Goal: Task Accomplishment & Management: Use online tool/utility

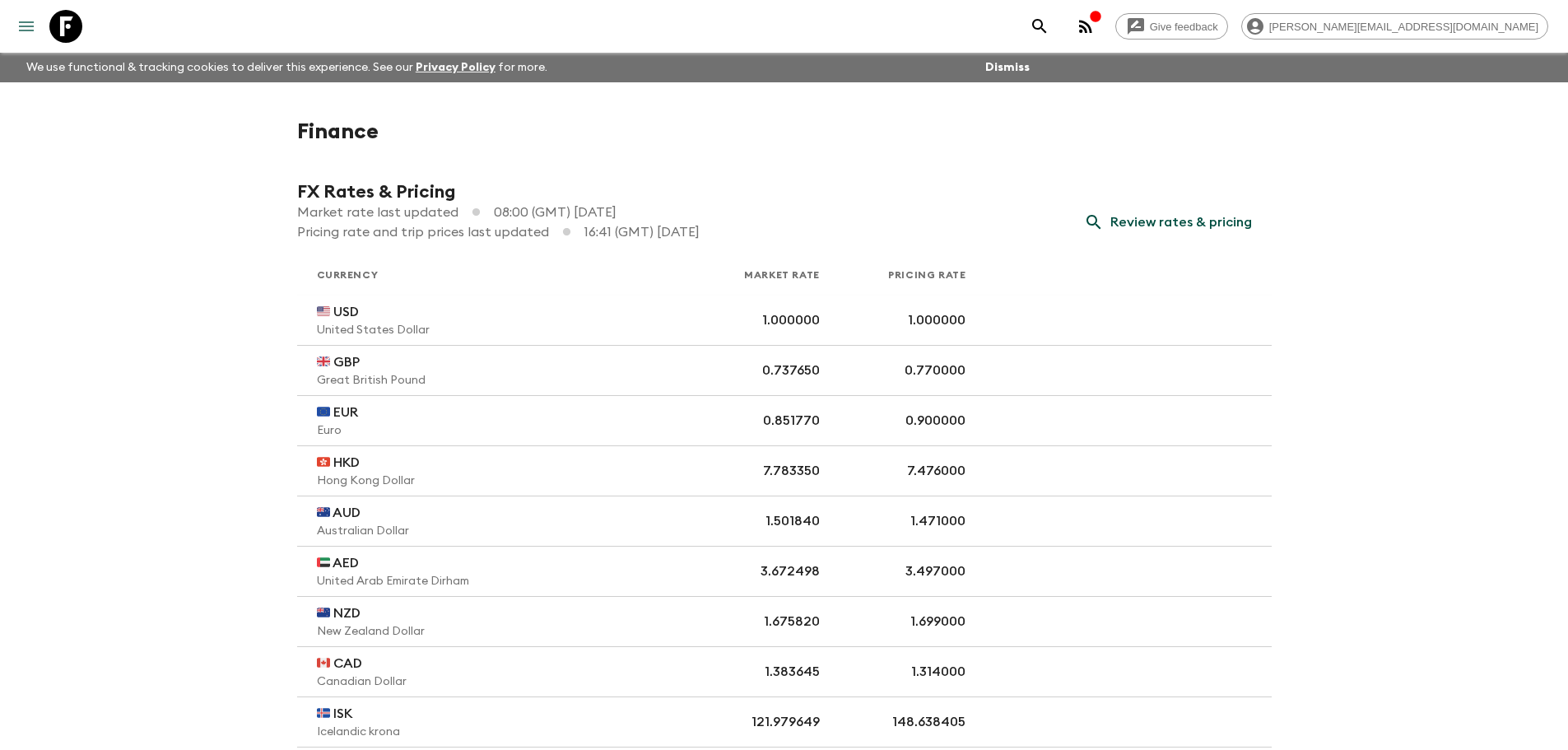
click at [23, 28] on icon "menu" at bounding box center [26, 26] width 19 height 19
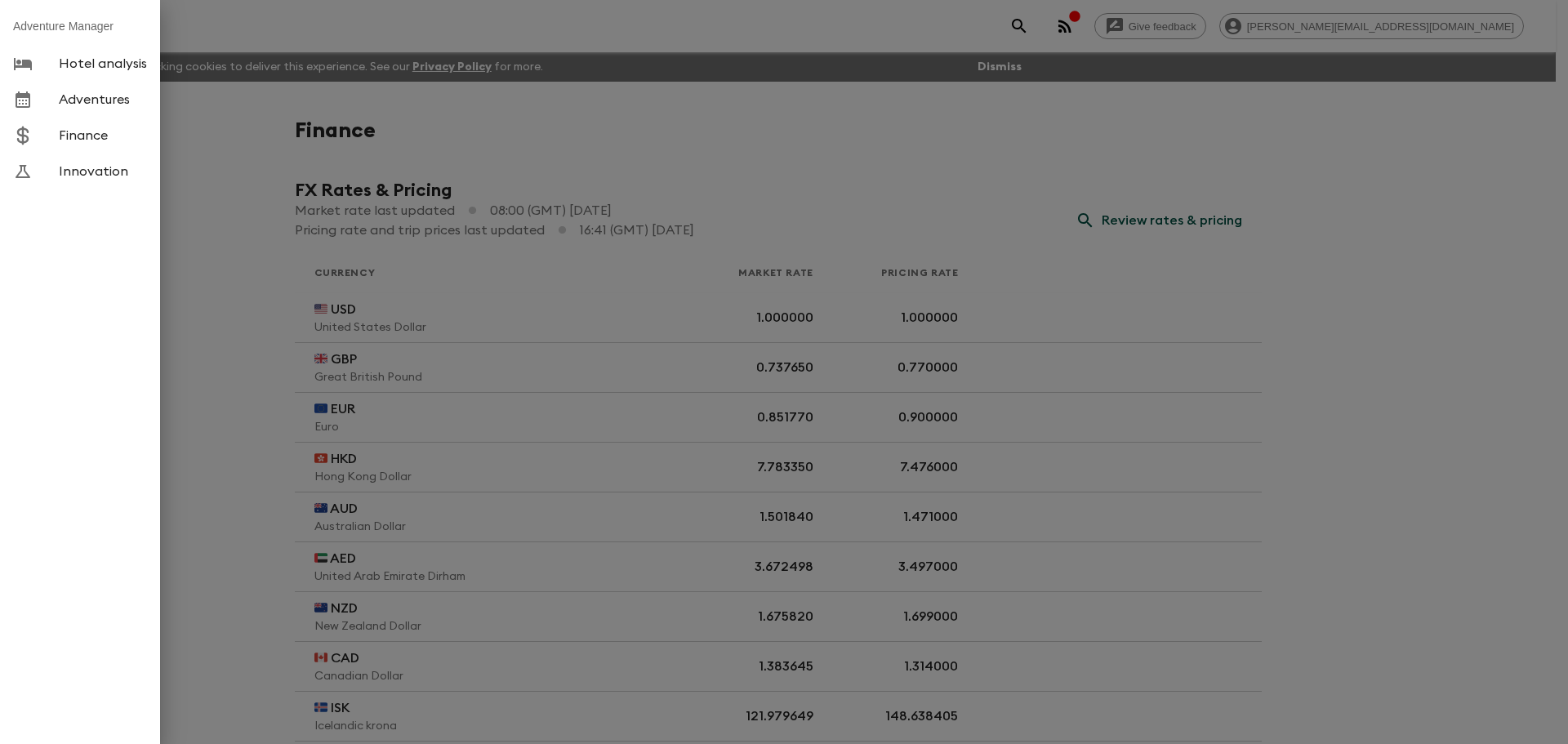
click at [77, 96] on span "Adventures" at bounding box center [103, 99] width 89 height 16
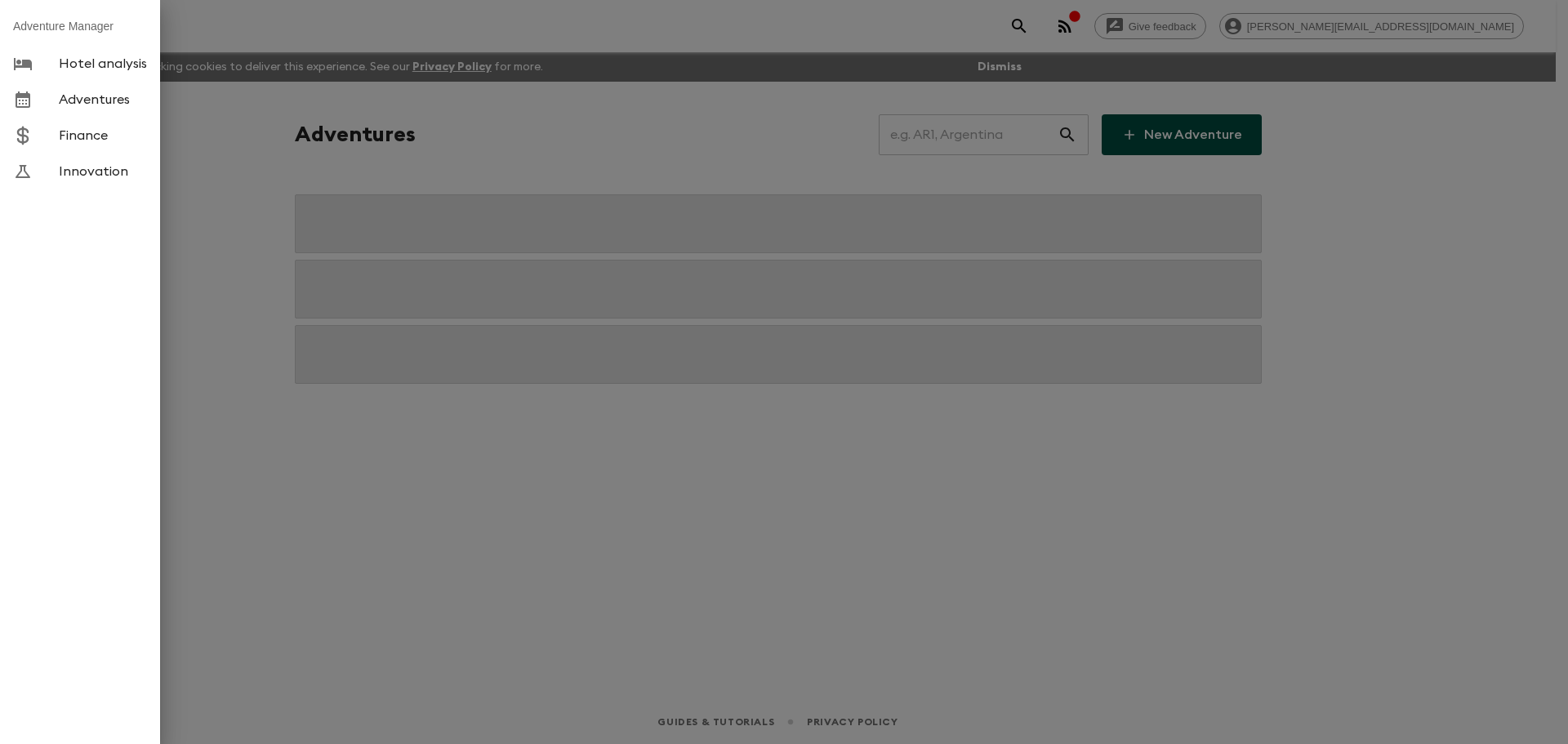
click at [954, 130] on div at bounding box center [784, 372] width 1568 height 744
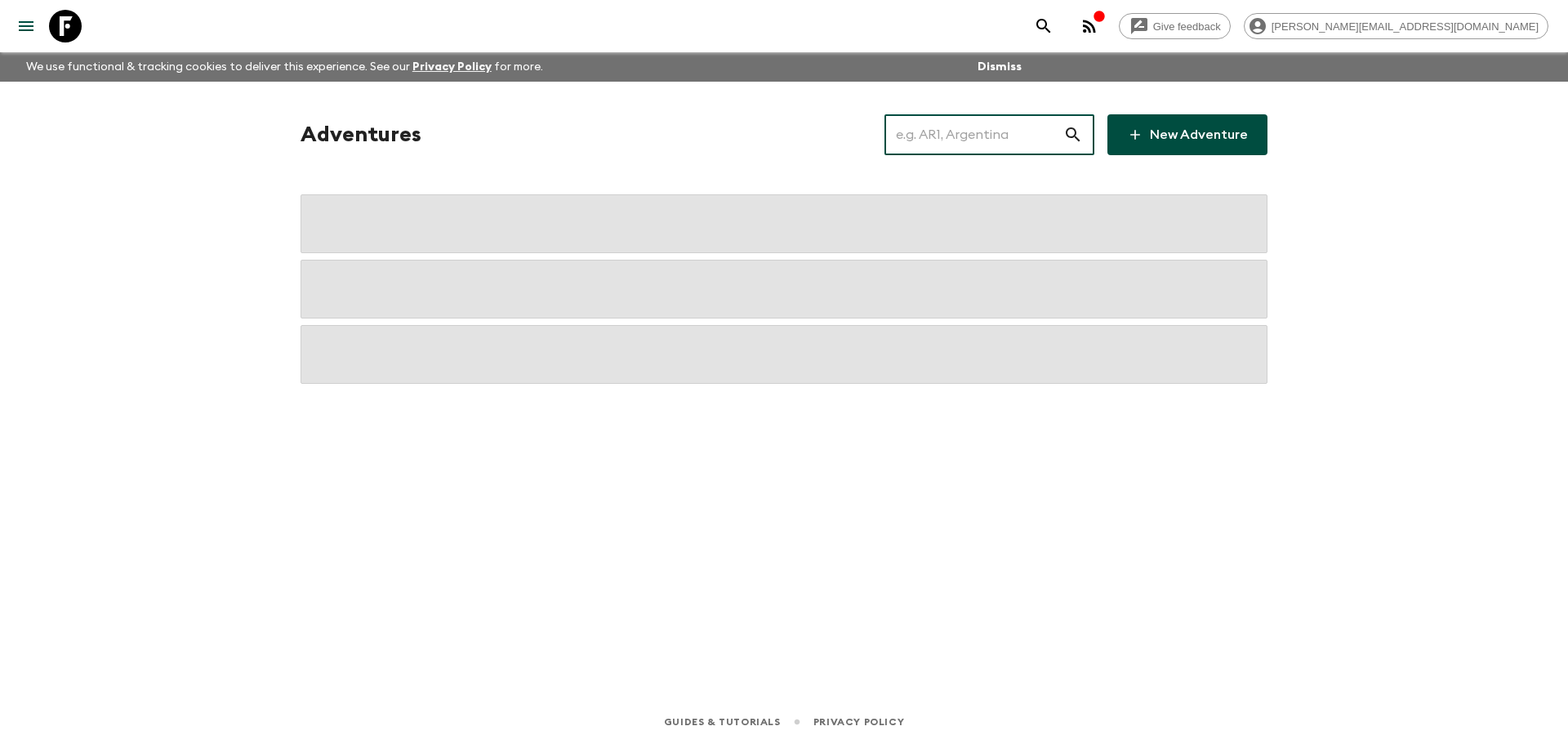
click at [953, 137] on input "text" at bounding box center [974, 134] width 179 height 45
type input "r"
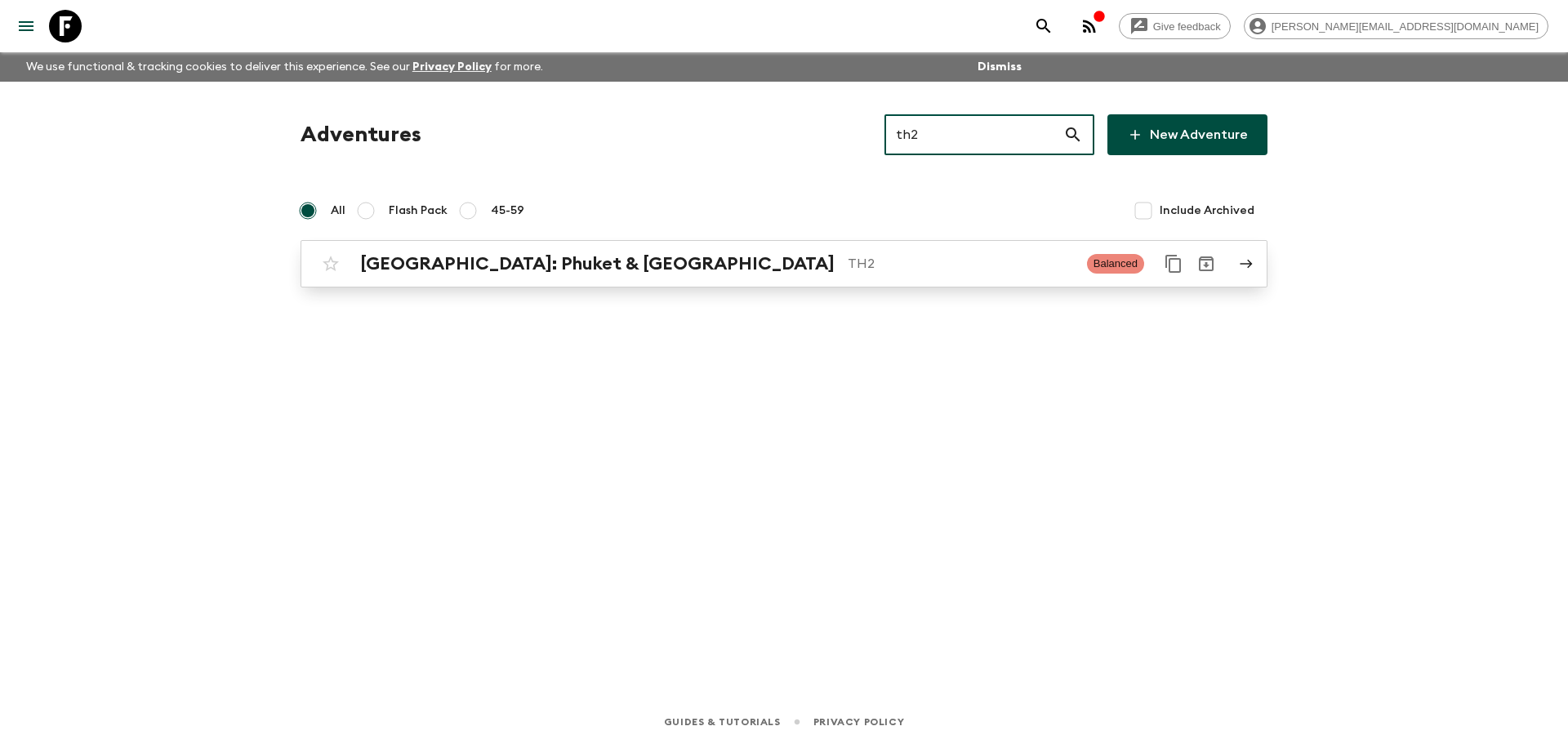
type input "th2"
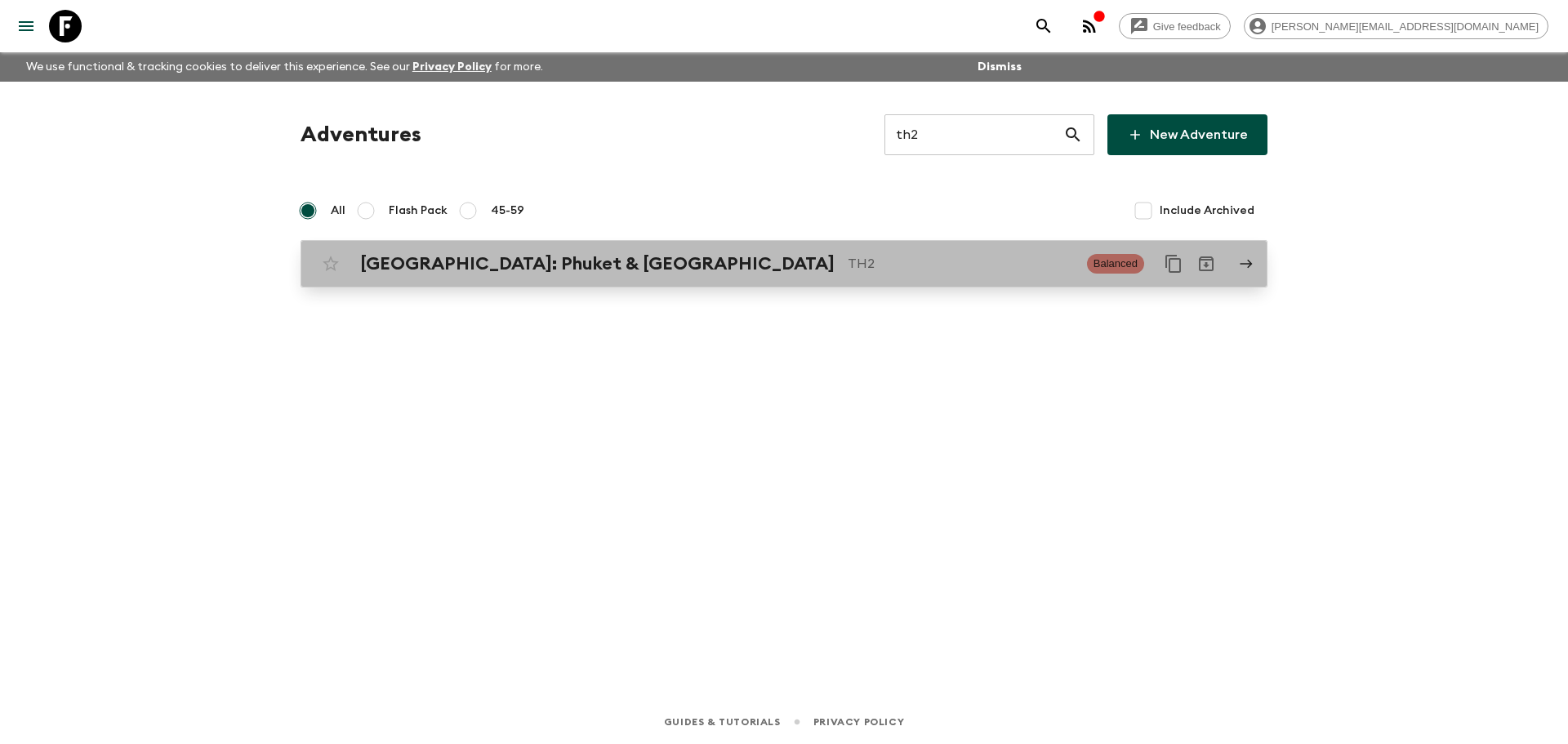
click at [631, 281] on link "[GEOGRAPHIC_DATA]: Phuket & Andaman Coast TH2 Balanced" at bounding box center [784, 263] width 967 height 47
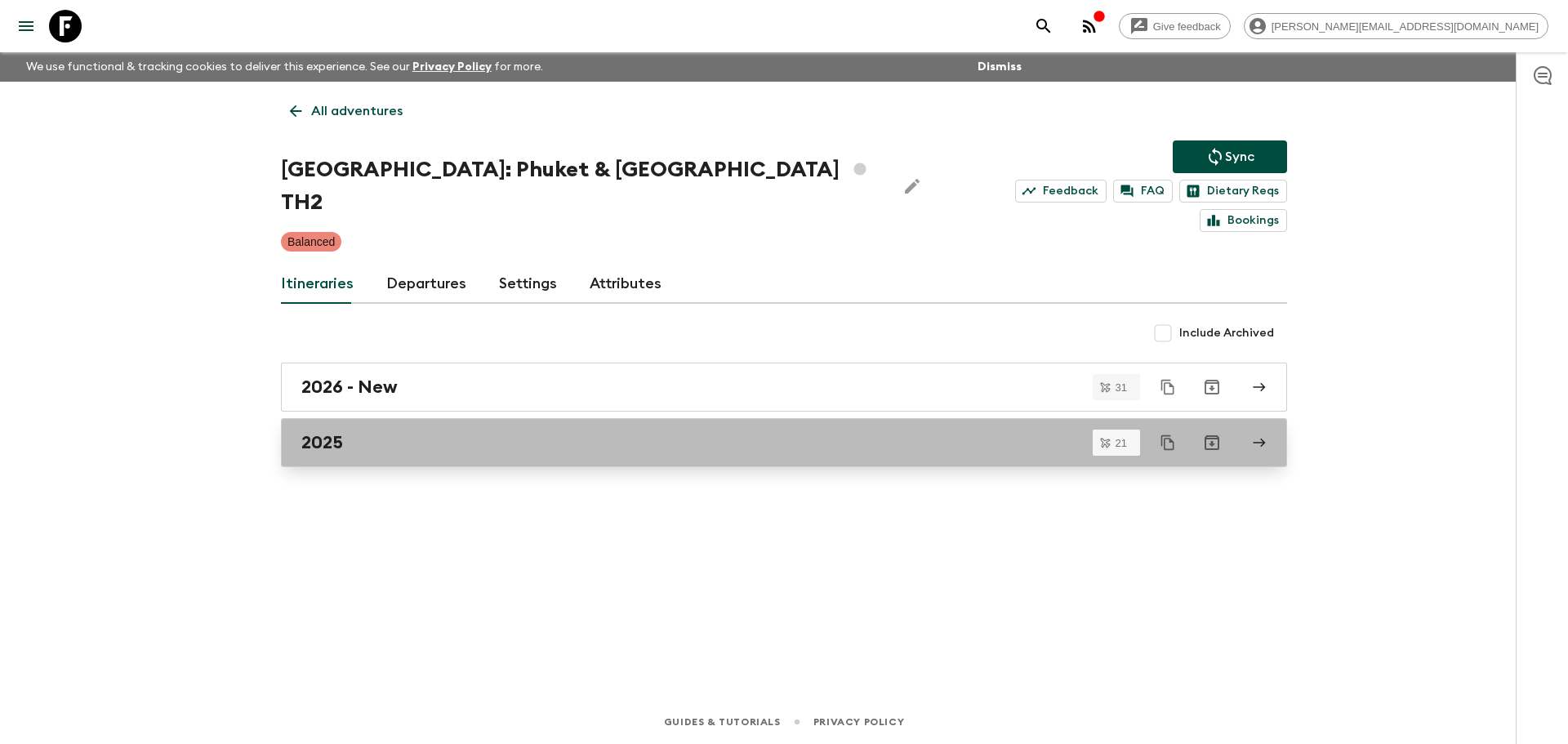
click at [432, 433] on div "2025" at bounding box center [769, 443] width 934 height 21
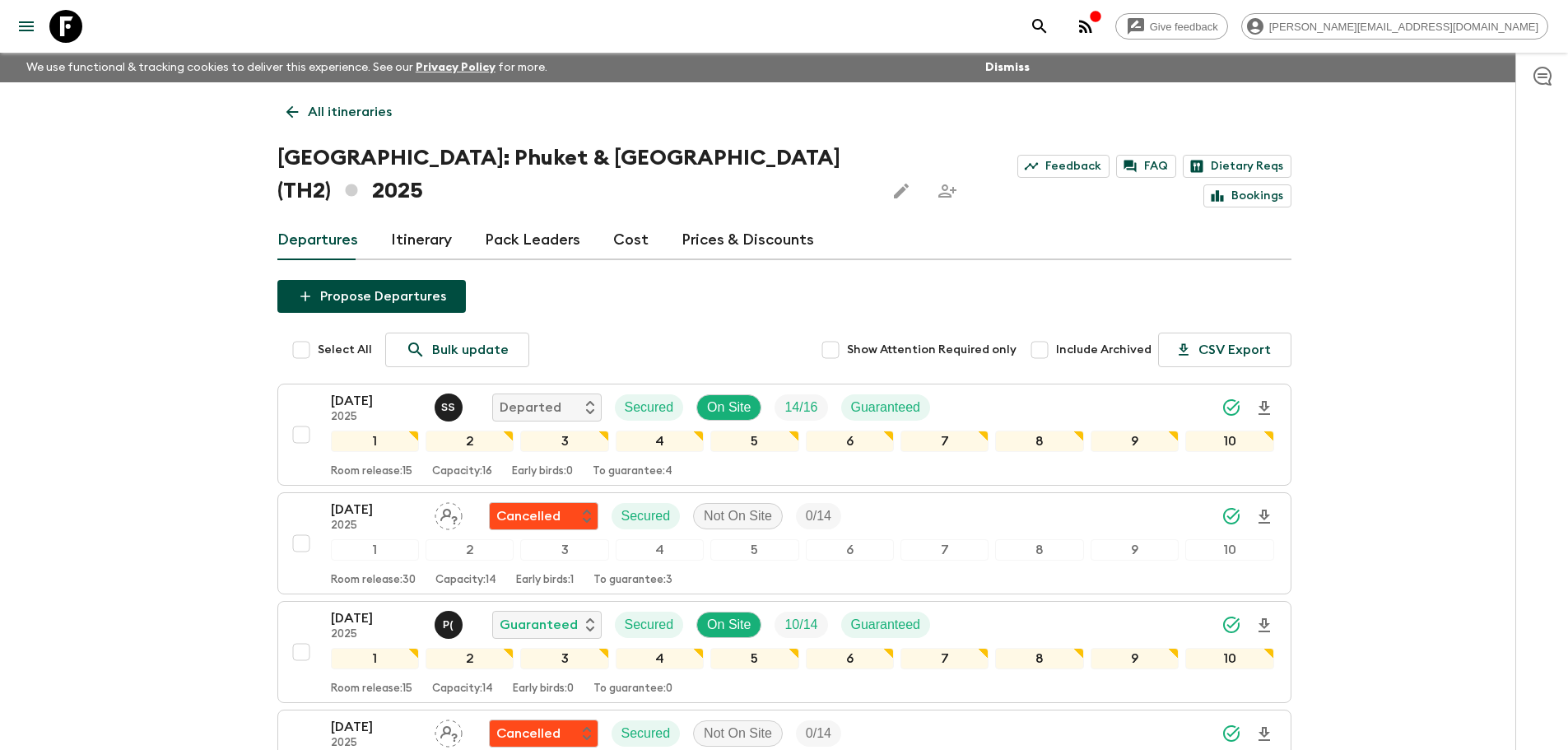
click at [733, 221] on link "Prices & Discounts" at bounding box center [748, 240] width 133 height 40
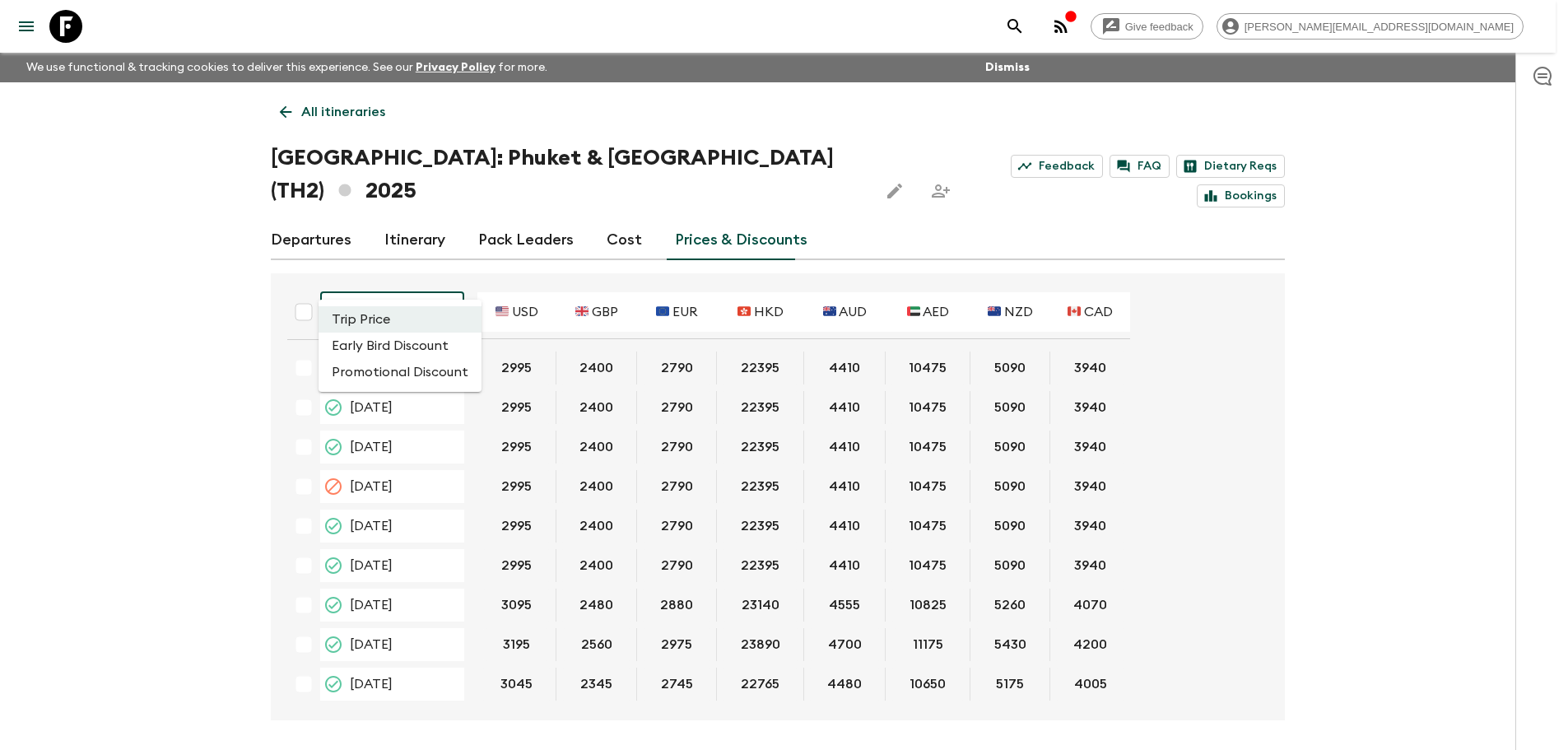
click at [410, 268] on body "Give feedback [PERSON_NAME][EMAIL_ADDRESS][DOMAIN_NAME] We use functional & tra…" at bounding box center [784, 405] width 1568 height 811
click at [392, 365] on li "Promotional Discount" at bounding box center [400, 372] width 163 height 26
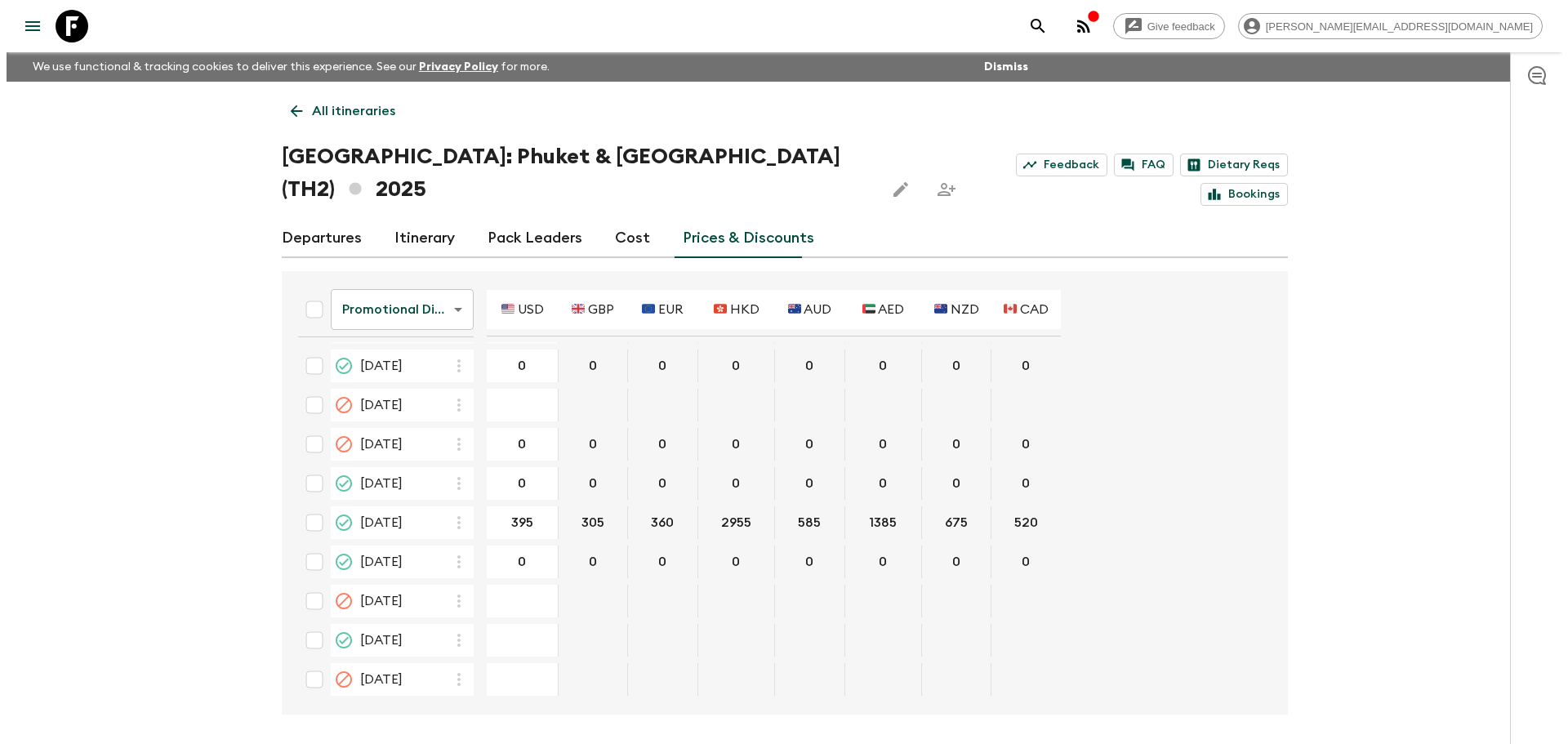
scroll to position [409, 0]
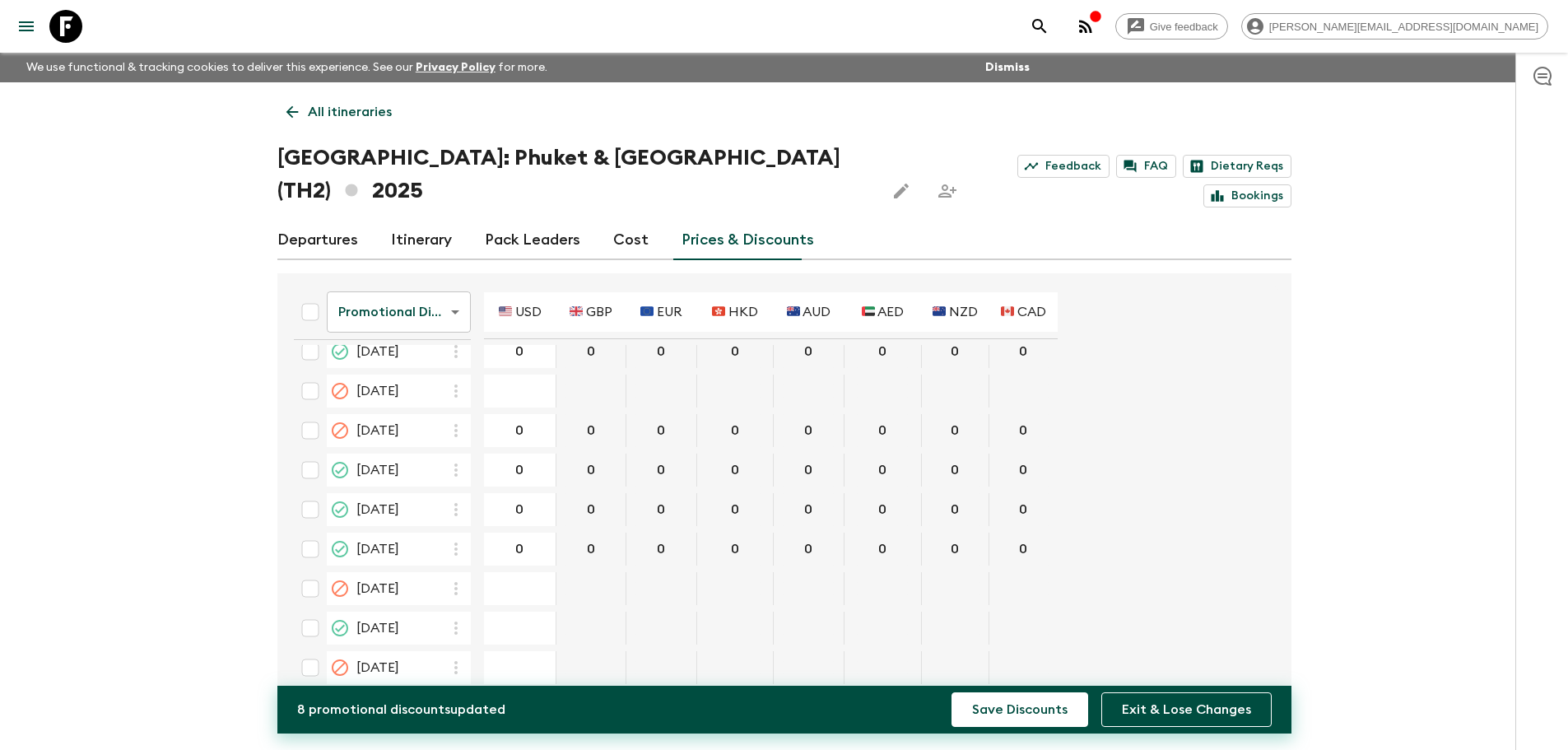
type input "0"
click at [1022, 718] on button "Save Discounts" at bounding box center [1019, 710] width 137 height 35
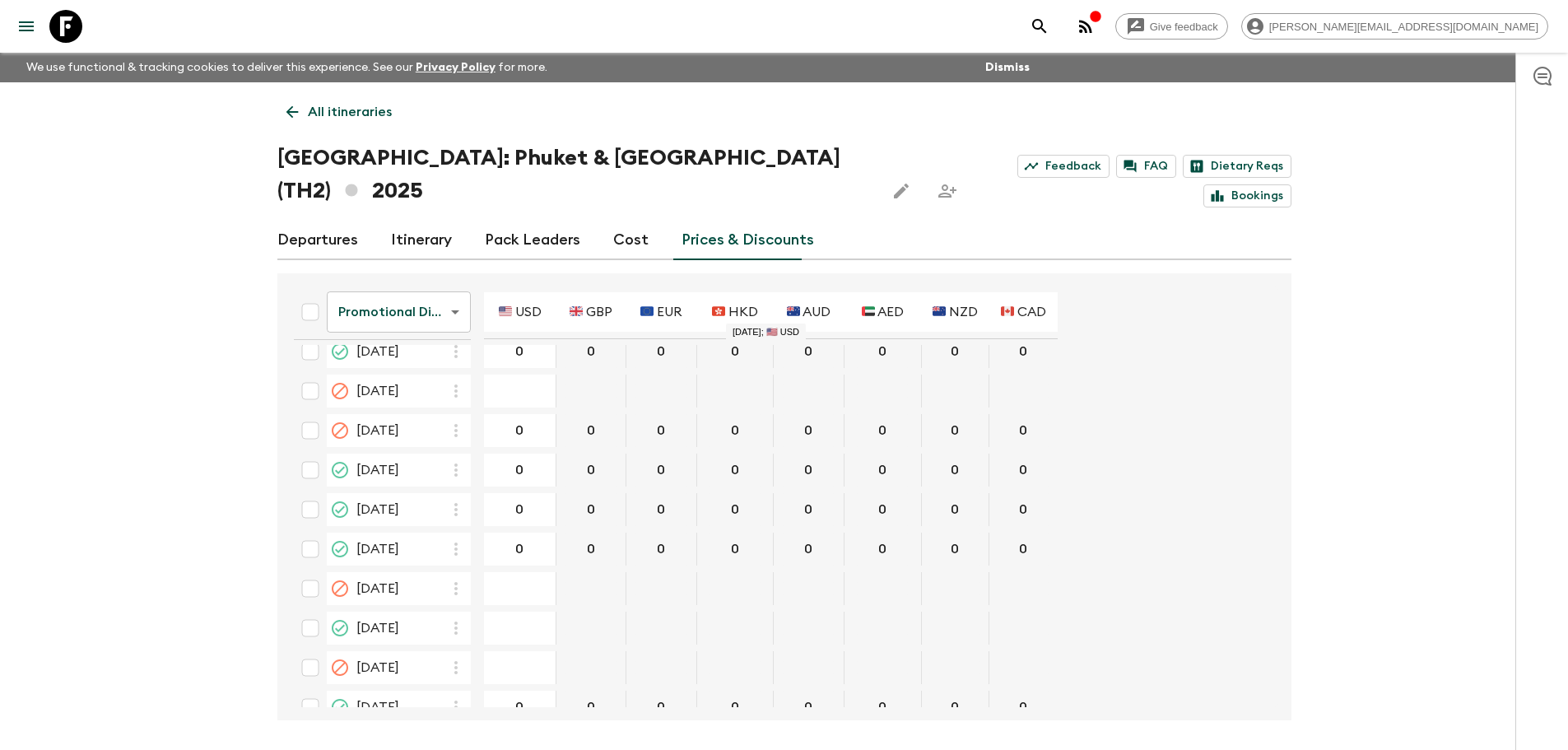
click at [308, 106] on p "All itineraries" at bounding box center [350, 112] width 83 height 19
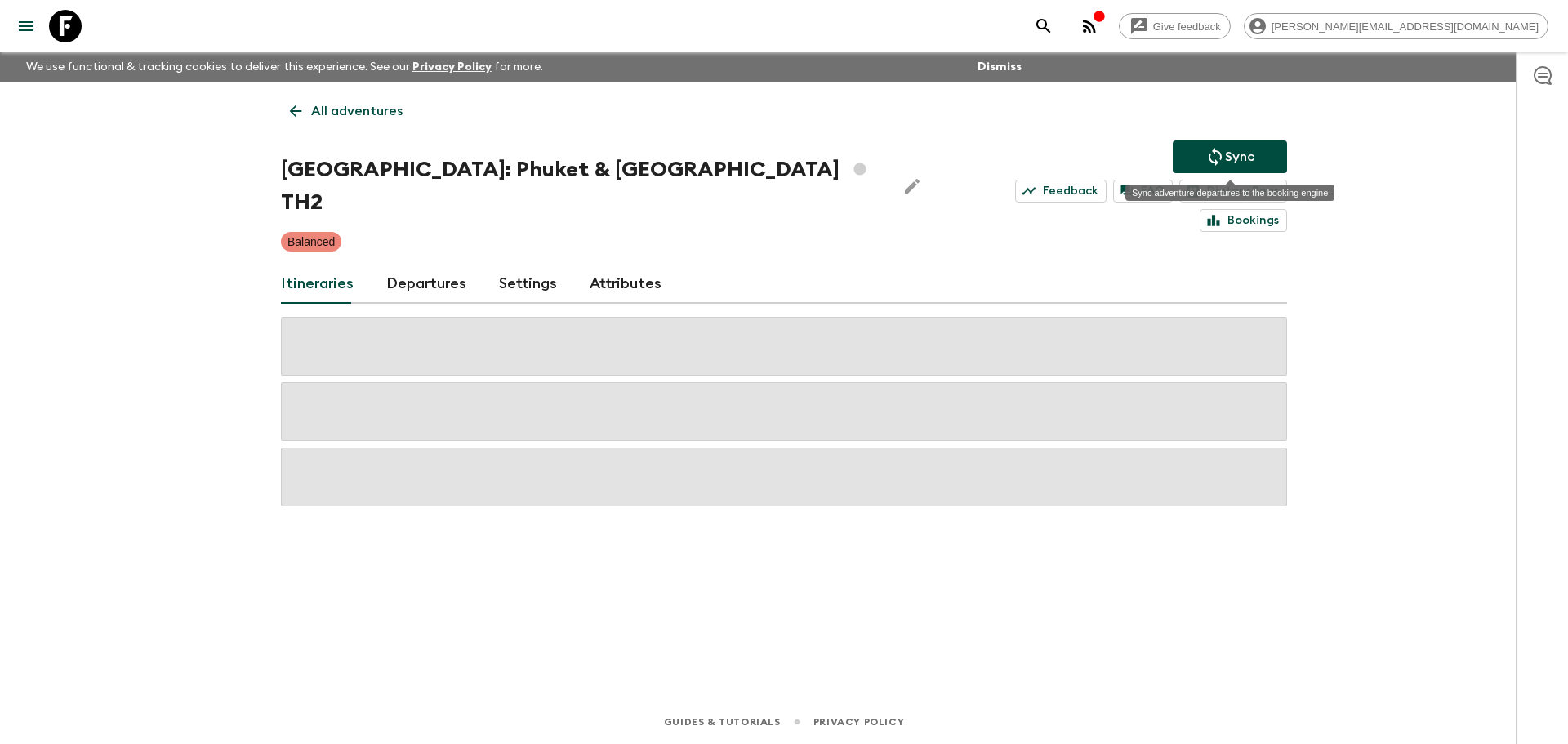
click at [1245, 164] on p "Sync" at bounding box center [1240, 157] width 30 height 19
